Goal: Task Accomplishment & Management: Complete application form

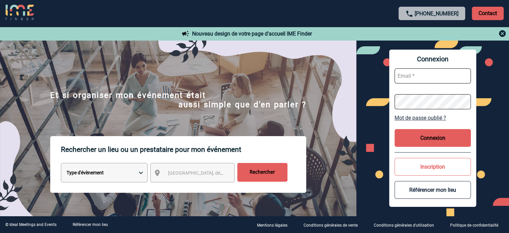
type input "[EMAIL_ADDRESS][DOMAIN_NAME]"
click at [440, 135] on button "Connexion" at bounding box center [433, 138] width 76 height 18
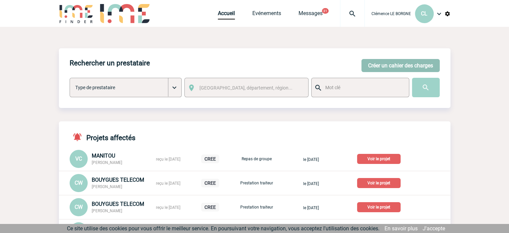
click at [393, 63] on button "Créer un cahier des charges" at bounding box center [401, 65] width 78 height 13
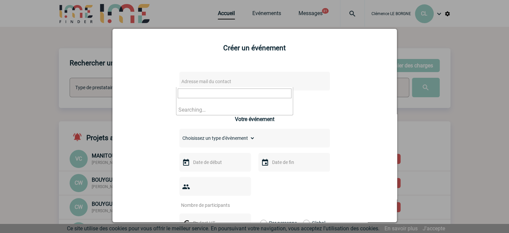
click at [286, 80] on span "Adresse mail du contact" at bounding box center [237, 81] width 117 height 9
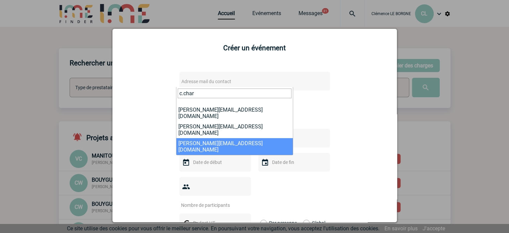
type input "c.char"
select select "130256"
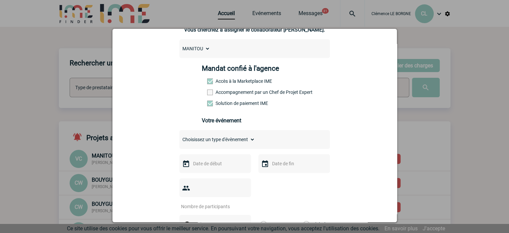
scroll to position [134, 0]
